Goal: Find specific page/section: Find specific page/section

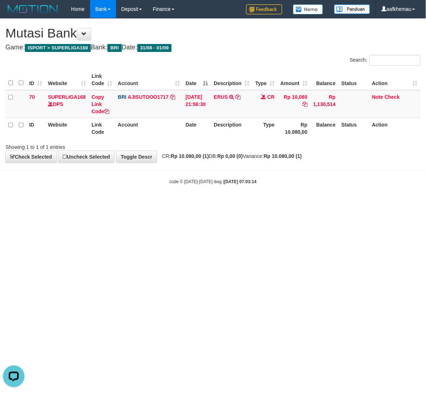
click at [326, 172] on body "Toggle navigation Home Bank Account List Load By Website Group [ISPORT] SUPERLI…" at bounding box center [213, 101] width 426 height 203
click at [270, 175] on body "Toggle navigation Home Bank Account List Load By Website Group [ISPORT] SUPERLI…" at bounding box center [213, 101] width 426 height 203
drag, startPoint x: 264, startPoint y: 34, endPoint x: 194, endPoint y: 1, distance: 77.8
click at [260, 33] on h1 "Mutasi Bank" at bounding box center [213, 33] width 416 height 14
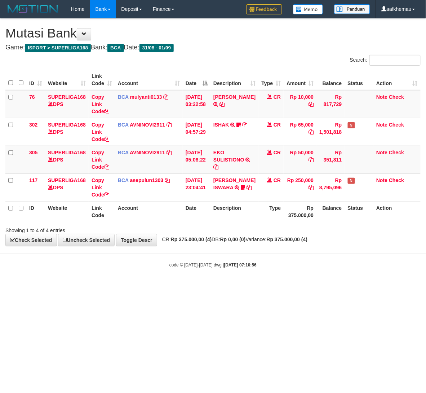
click at [280, 286] on html "Toggle navigation Home Bank Account List Load By Website Group [ISPORT] SUPERLI…" at bounding box center [213, 143] width 426 height 286
click at [318, 38] on h1 "Mutasi Bank" at bounding box center [213, 33] width 416 height 14
click at [305, 258] on body "Toggle navigation Home Bank Account List Load By Website Group [ISPORT] SUPERLI…" at bounding box center [213, 143] width 426 height 286
click at [274, 273] on body "Toggle navigation Home Bank Account List Load By Website Group [ISPORT] SUPERLI…" at bounding box center [213, 143] width 426 height 286
